Goal: Task Accomplishment & Management: Manage account settings

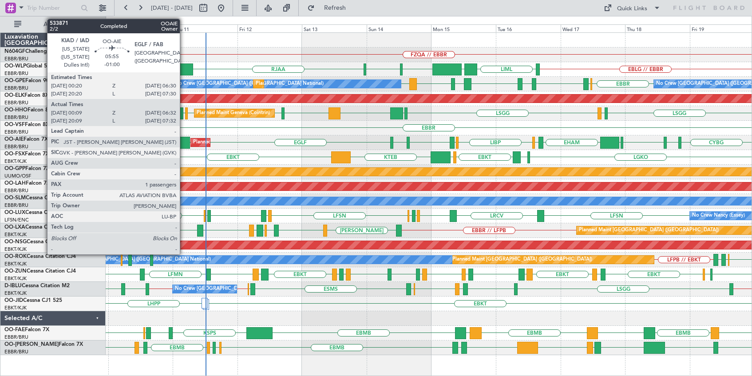
click at [184, 143] on div at bounding box center [181, 143] width 17 height 12
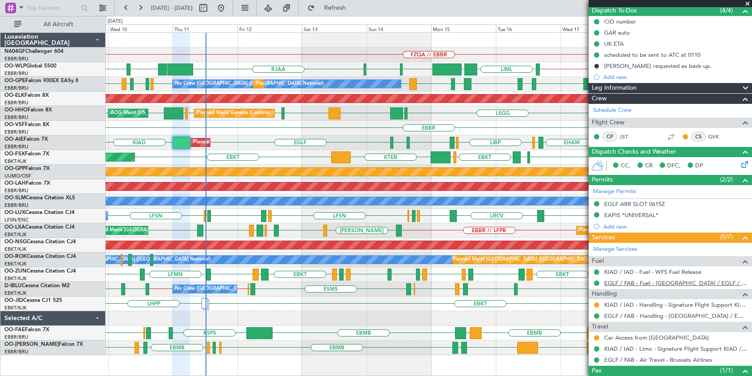
scroll to position [124, 0]
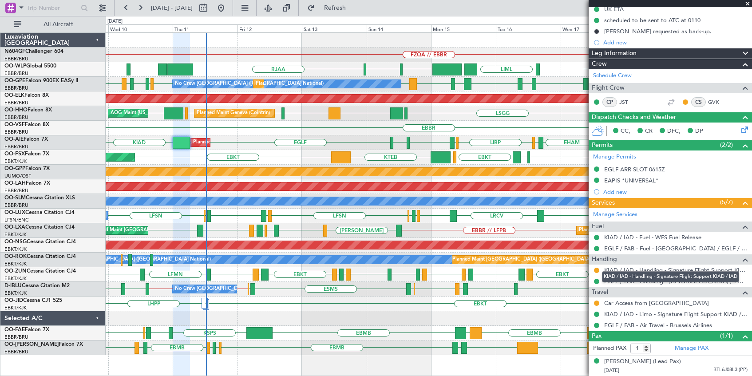
click at [691, 272] on div "KIAD / IAD - Handling - Signature Flight Support KIAD / IAD" at bounding box center [670, 276] width 137 height 11
click at [691, 274] on div "KIAD / IAD - Handling - Signature Flight Support KIAD / IAD" at bounding box center [670, 276] width 137 height 11
click at [653, 274] on mat-tooltip-component "KIAD / IAD - Handling - Signature Flight Support KIAD / IAD" at bounding box center [671, 277] width 150 height 24
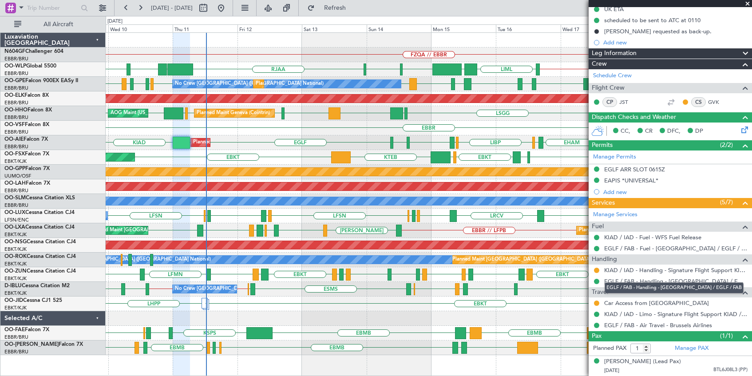
click at [717, 278] on link "EGLF / FAB - Handling - Farnborough Airport / EGLF / FAB" at bounding box center [675, 282] width 143 height 8
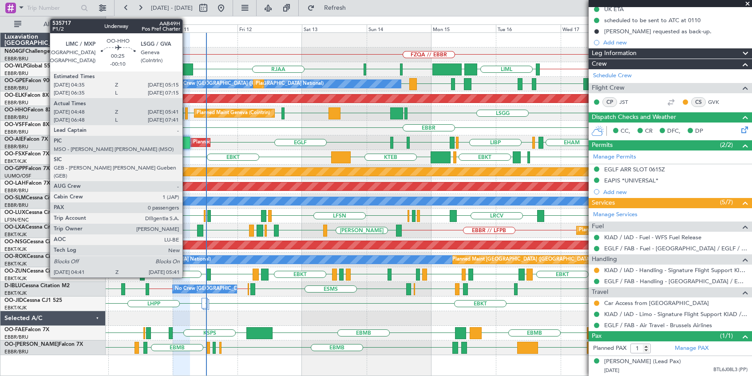
click at [187, 115] on div at bounding box center [186, 113] width 3 height 12
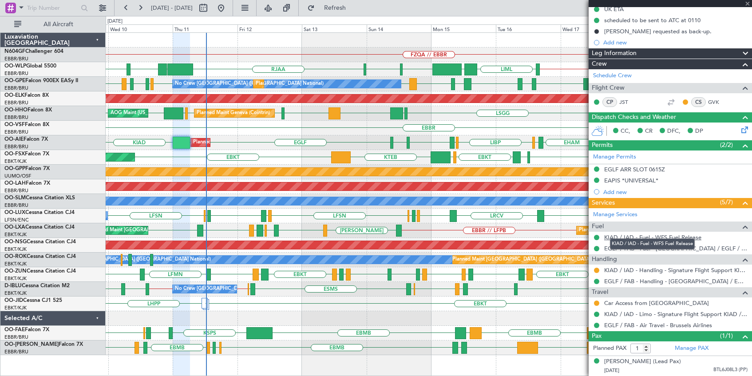
type input "-00:10"
type input "04:58"
type input "05:36"
type input "0"
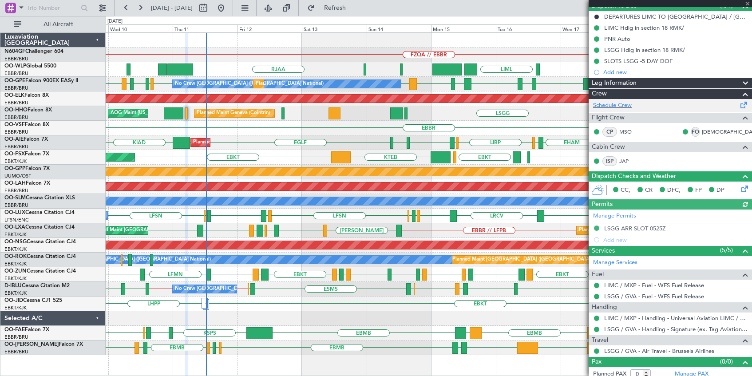
scroll to position [91, 0]
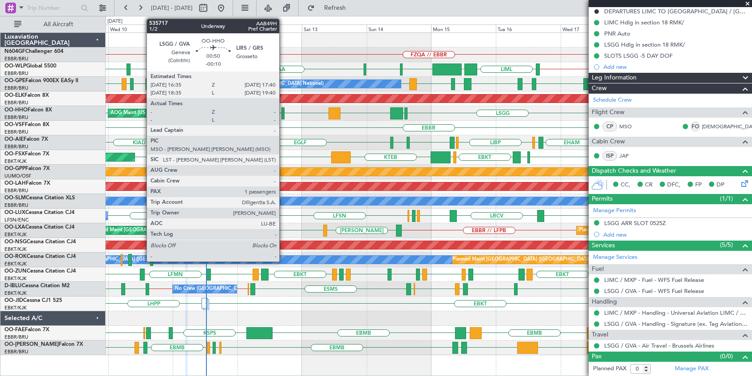
click at [283, 117] on div at bounding box center [283, 113] width 3 height 12
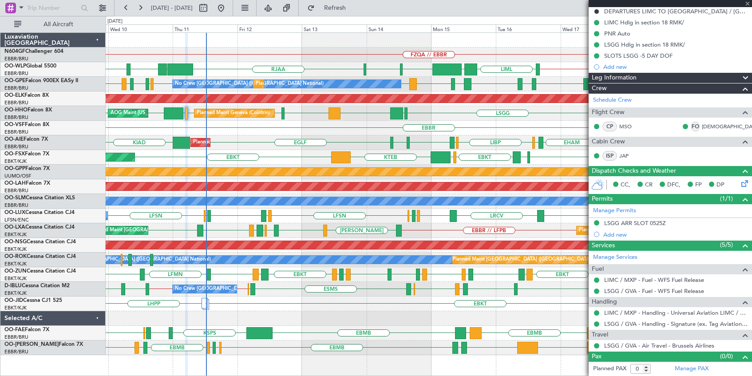
type input "1"
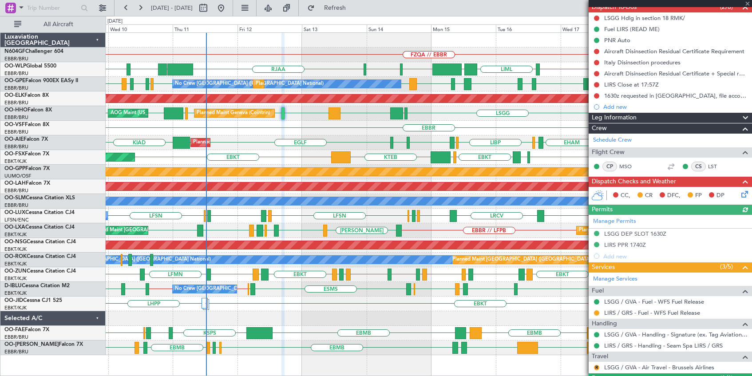
scroll to position [127, 0]
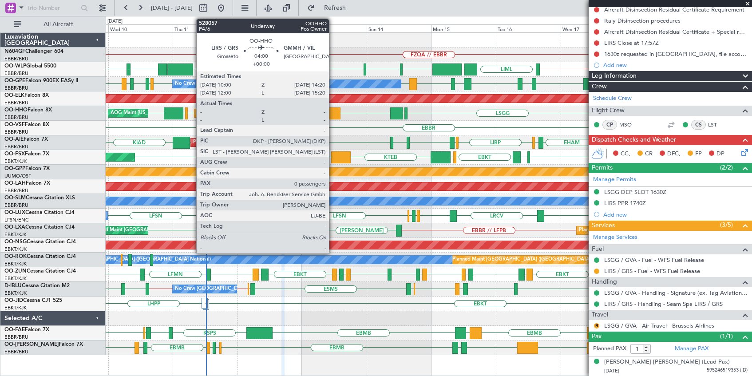
click at [333, 114] on div at bounding box center [335, 113] width 12 height 12
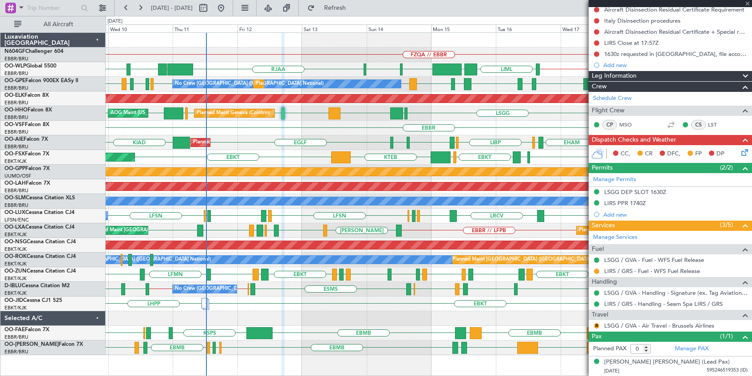
scroll to position [0, 0]
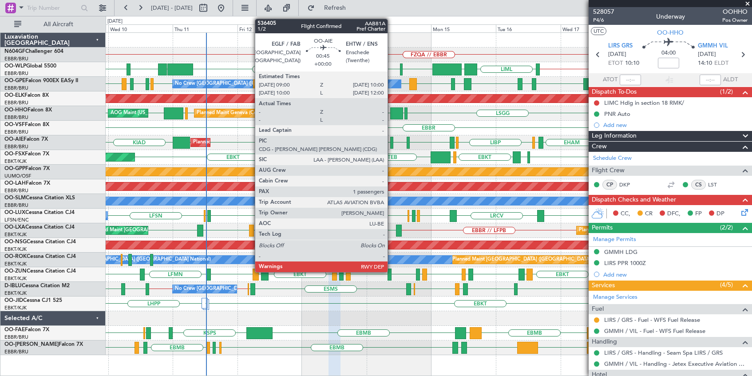
click at [392, 146] on div at bounding box center [391, 143] width 3 height 12
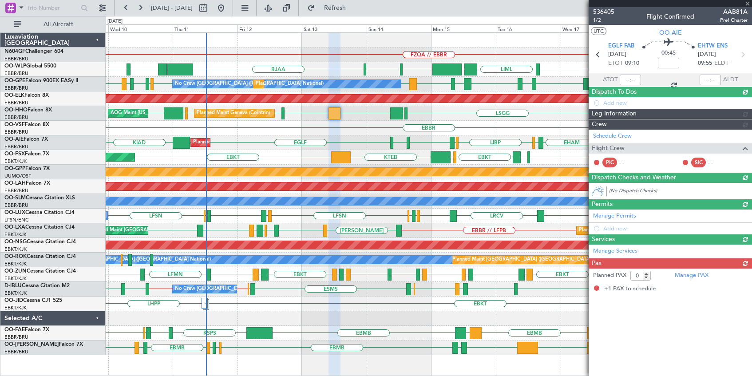
type input "1"
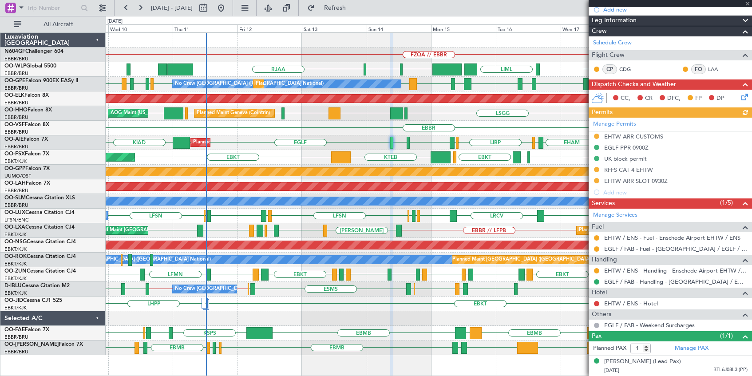
scroll to position [146, 0]
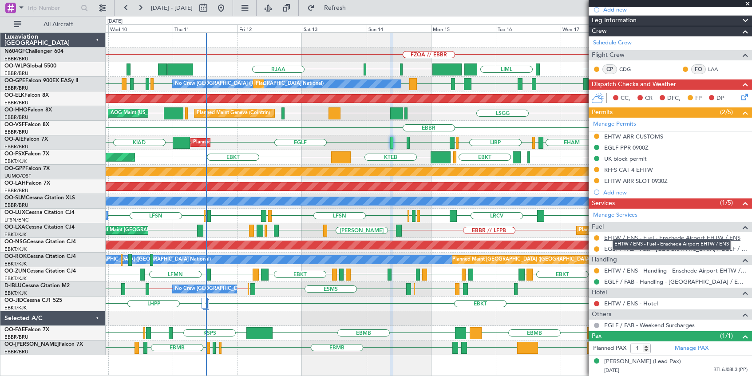
click at [671, 234] on link "EHTW / ENS - Fuel - Enschede Airport EHTW / ENS" at bounding box center [672, 238] width 136 height 8
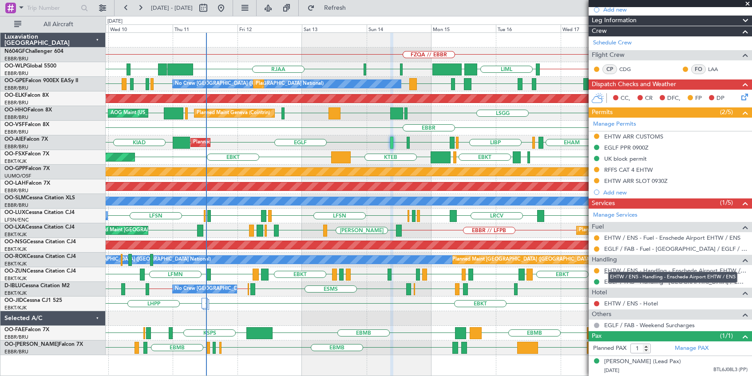
click at [687, 267] on link "EHTW / ENS - Handling - Enschede Airport EHTW / ENS" at bounding box center [675, 271] width 143 height 8
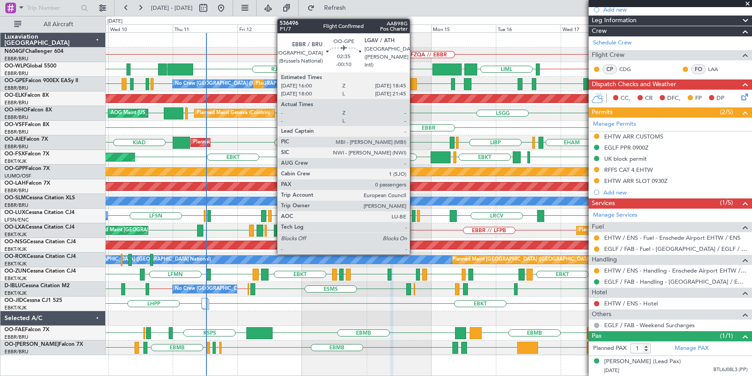
click at [414, 84] on div at bounding box center [414, 84] width 8 height 12
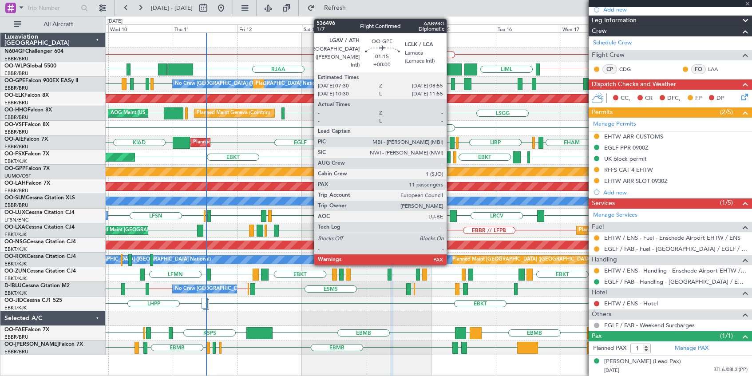
type input "-00:10"
type input "0"
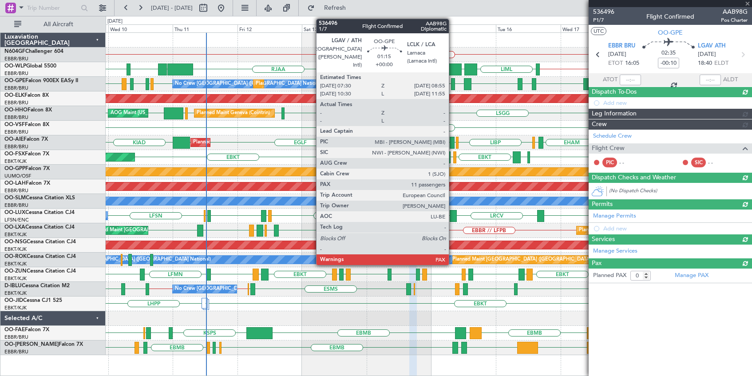
scroll to position [0, 0]
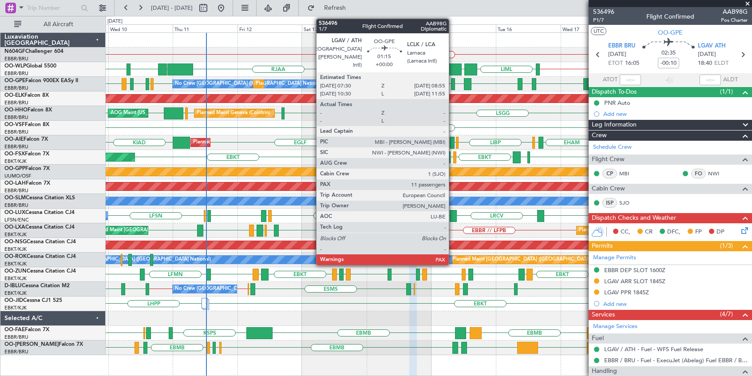
click at [453, 87] on div at bounding box center [453, 84] width 4 height 12
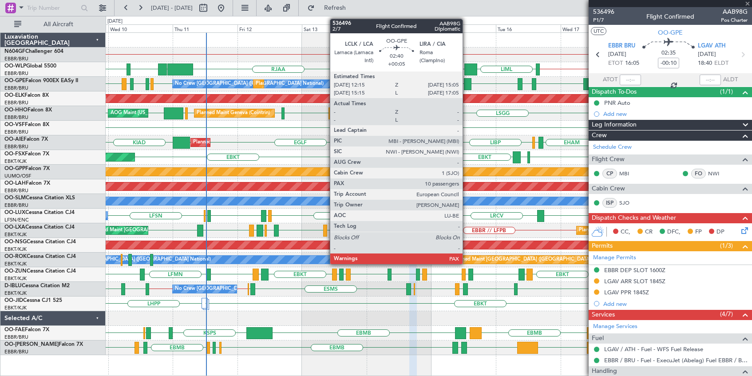
type input "11"
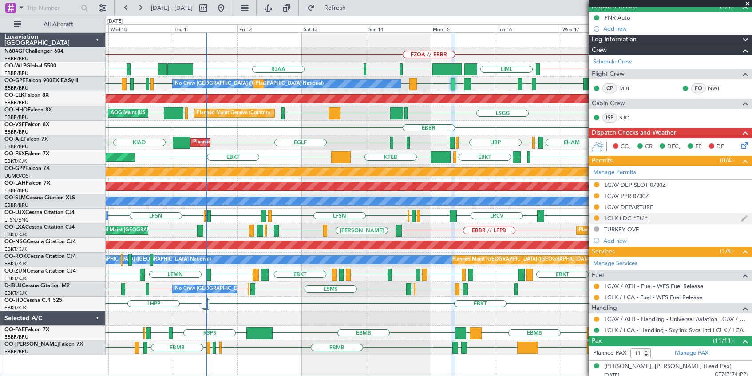
scroll to position [133, 0]
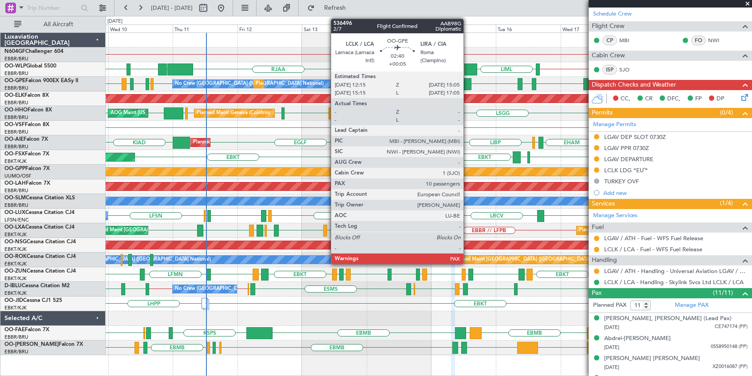
click at [468, 82] on div at bounding box center [468, 84] width 8 height 12
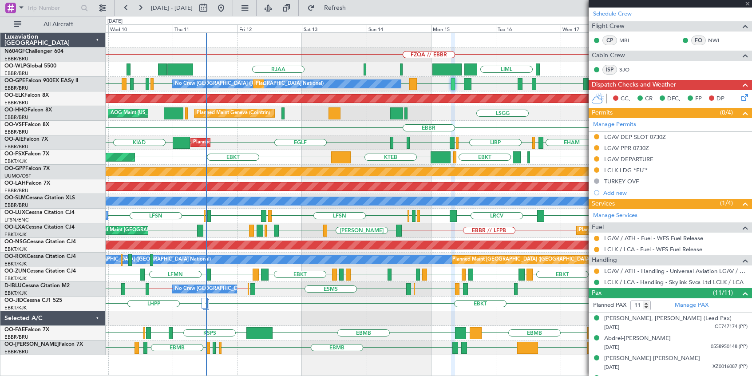
type input "+00:05"
type input "10"
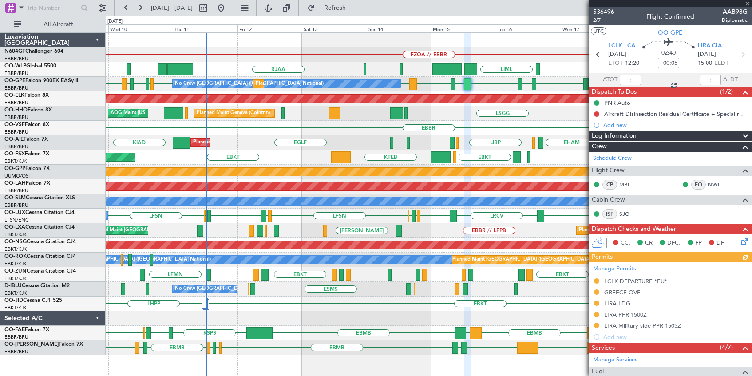
scroll to position [266, 0]
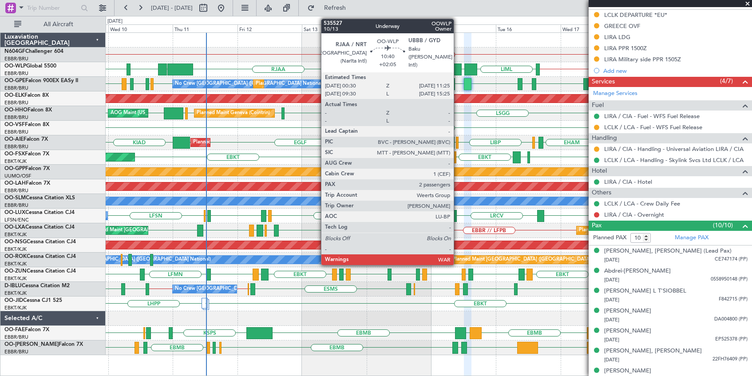
click at [457, 68] on div at bounding box center [448, 70] width 30 height 12
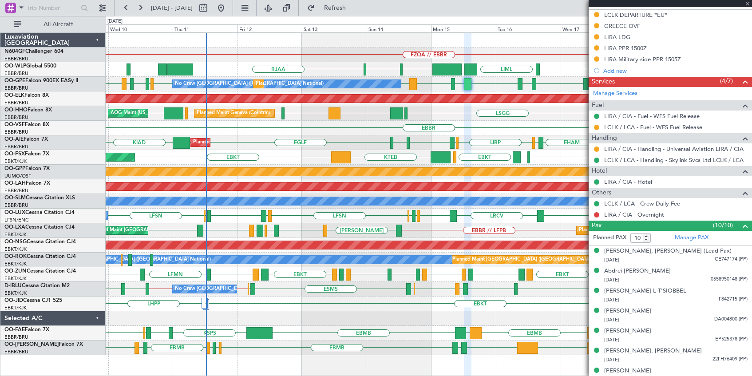
type input "+02:05"
type input "2"
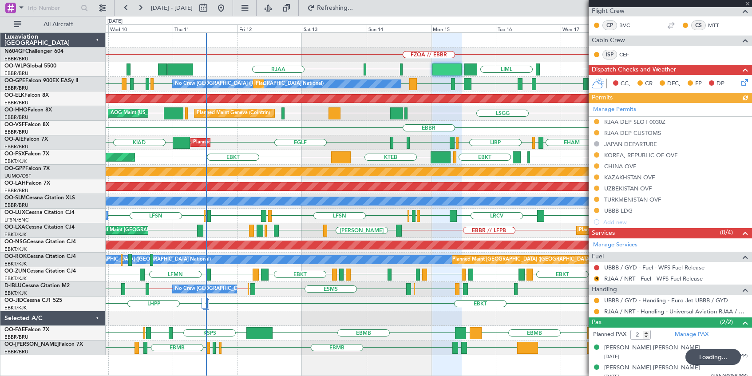
scroll to position [165, 0]
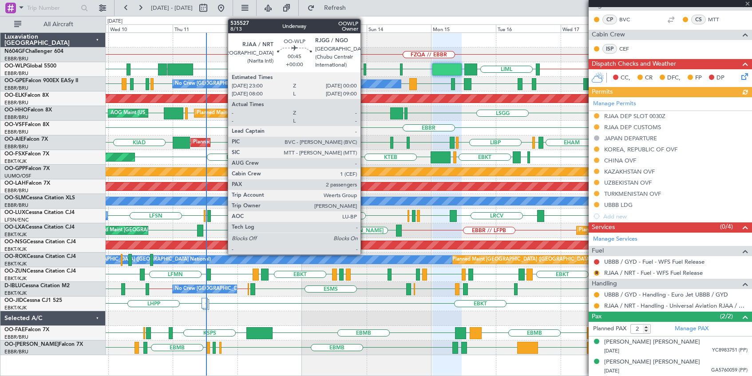
click at [365, 72] on div at bounding box center [365, 70] width 3 height 12
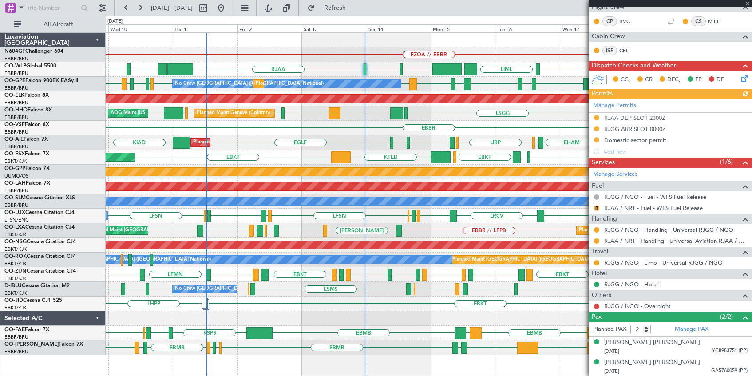
scroll to position [164, 0]
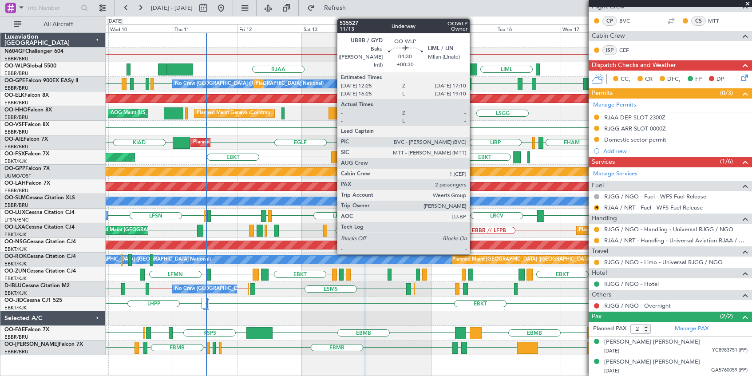
click at [474, 68] on div at bounding box center [471, 70] width 13 height 12
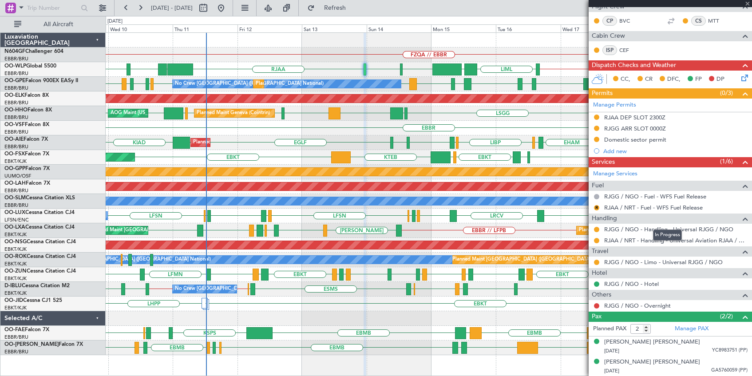
type input "+00:30"
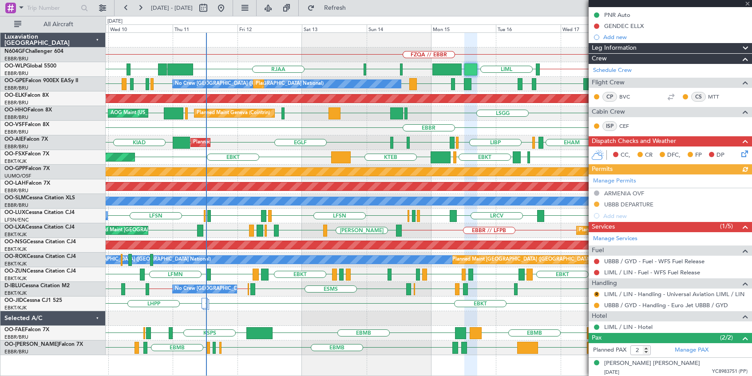
scroll to position [131, 0]
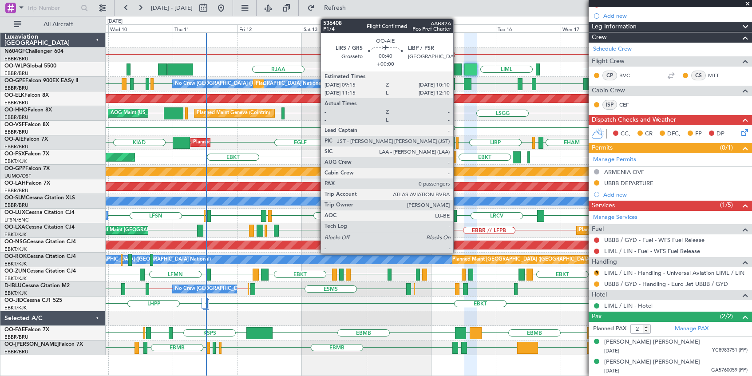
click at [457, 143] on div at bounding box center [457, 143] width 3 height 12
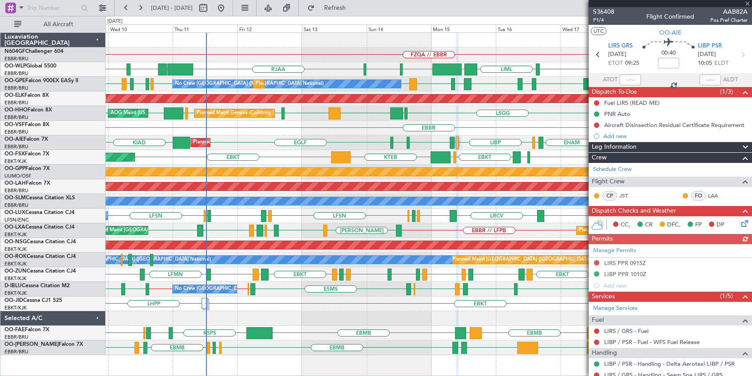
scroll to position [51, 0]
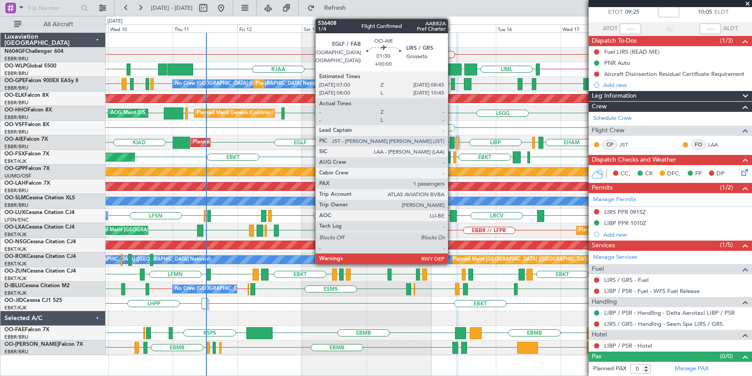
click at [452, 146] on div at bounding box center [452, 143] width 5 height 12
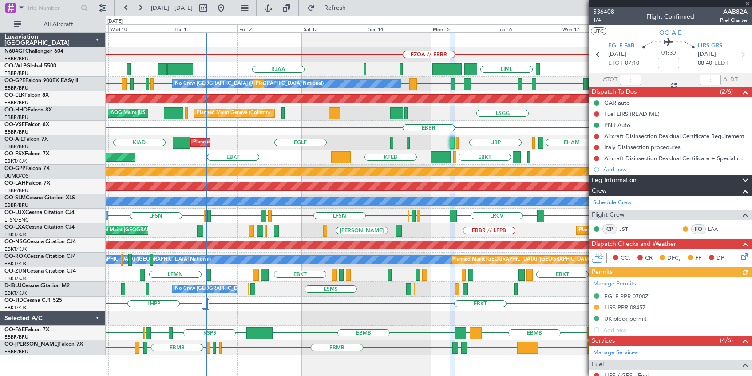
scroll to position [157, 0]
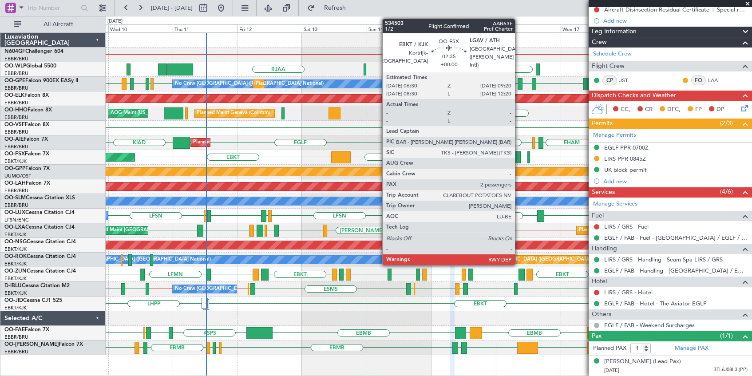
click at [521, 159] on div "LGKO LGAV EBKT LSGG KTEB EBKT Planned Maint Kortrijk-Wevelgem" at bounding box center [429, 157] width 646 height 15
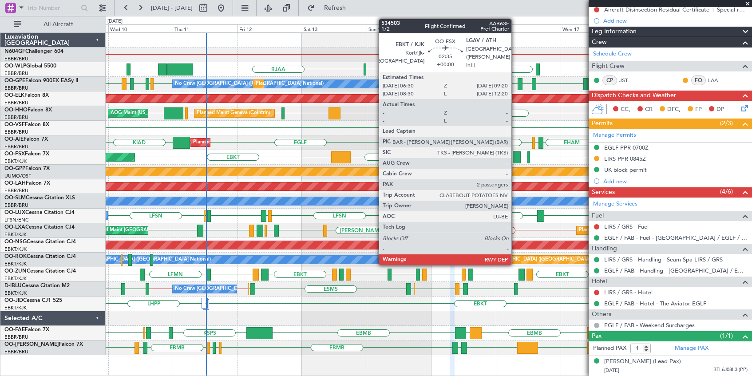
click at [516, 158] on div at bounding box center [517, 157] width 8 height 12
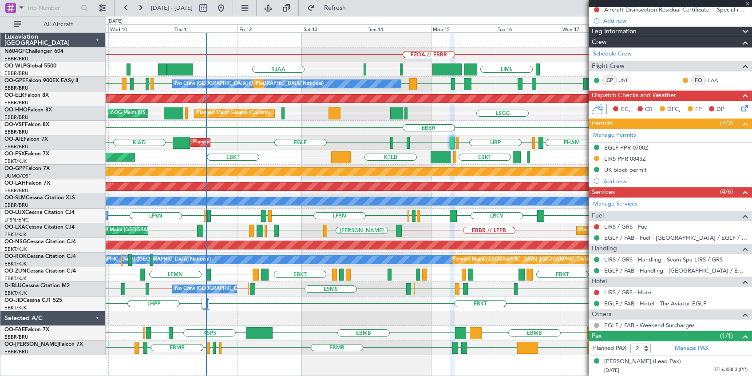
scroll to position [0, 0]
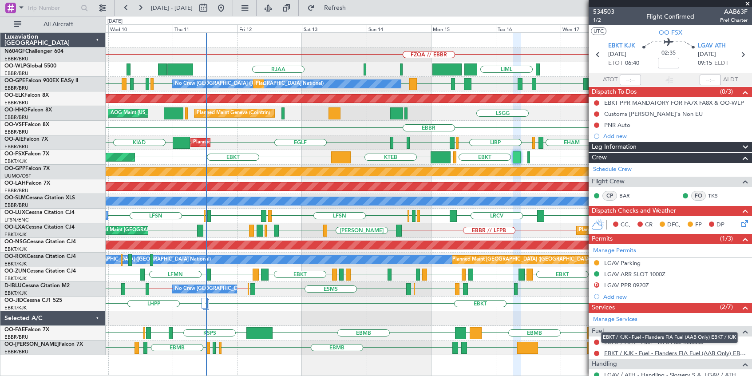
click at [716, 353] on link "EBKT / KJK - Fuel - Flanders FIA Fuel (AAB Only) EBKT / KJK" at bounding box center [675, 354] width 143 height 8
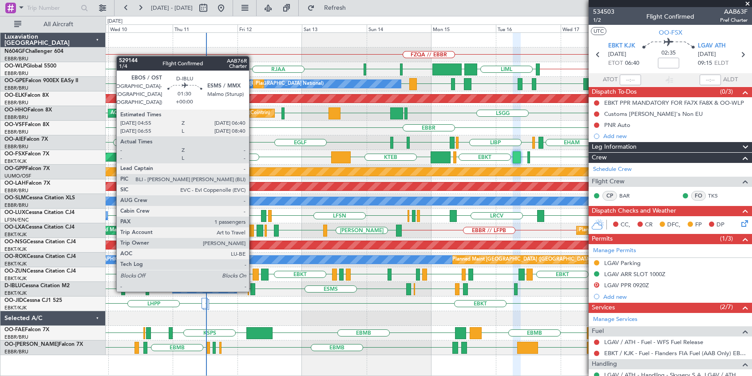
click at [253, 290] on div at bounding box center [253, 289] width 5 height 12
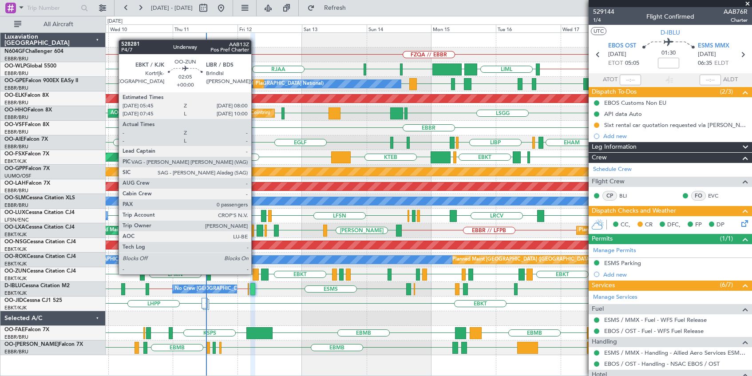
click at [255, 274] on div at bounding box center [256, 275] width 6 height 12
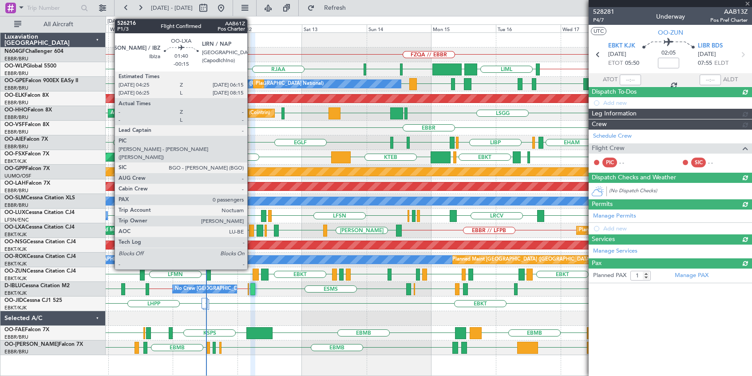
type input "0"
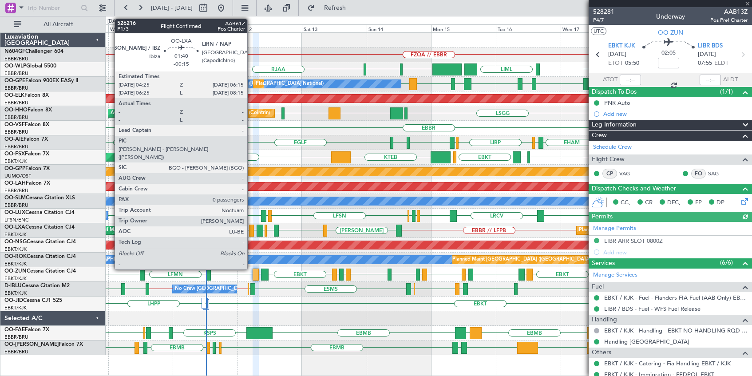
click at [251, 231] on div at bounding box center [251, 231] width 5 height 12
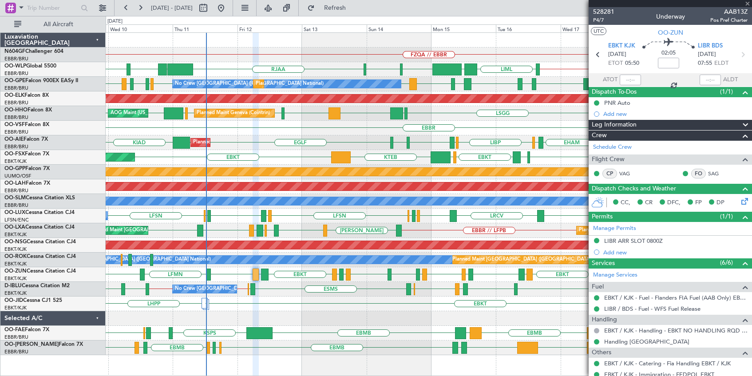
type input "-00:15"
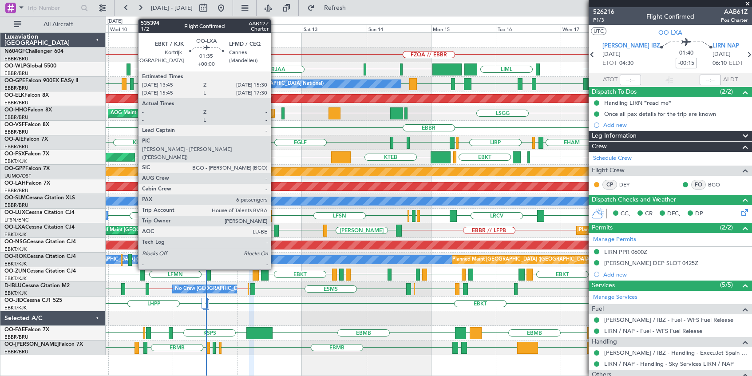
click at [275, 235] on div at bounding box center [276, 231] width 5 height 12
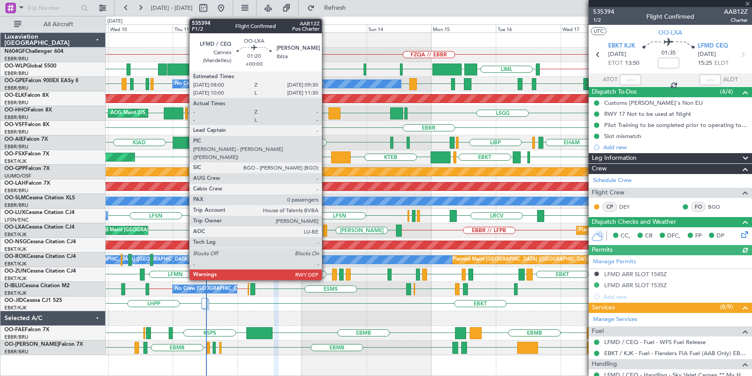
click at [326, 232] on div at bounding box center [325, 231] width 4 height 12
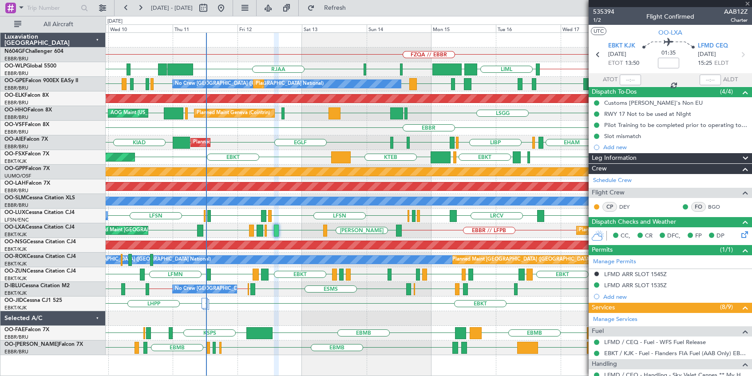
type input "0"
